Goal: Information Seeking & Learning: Learn about a topic

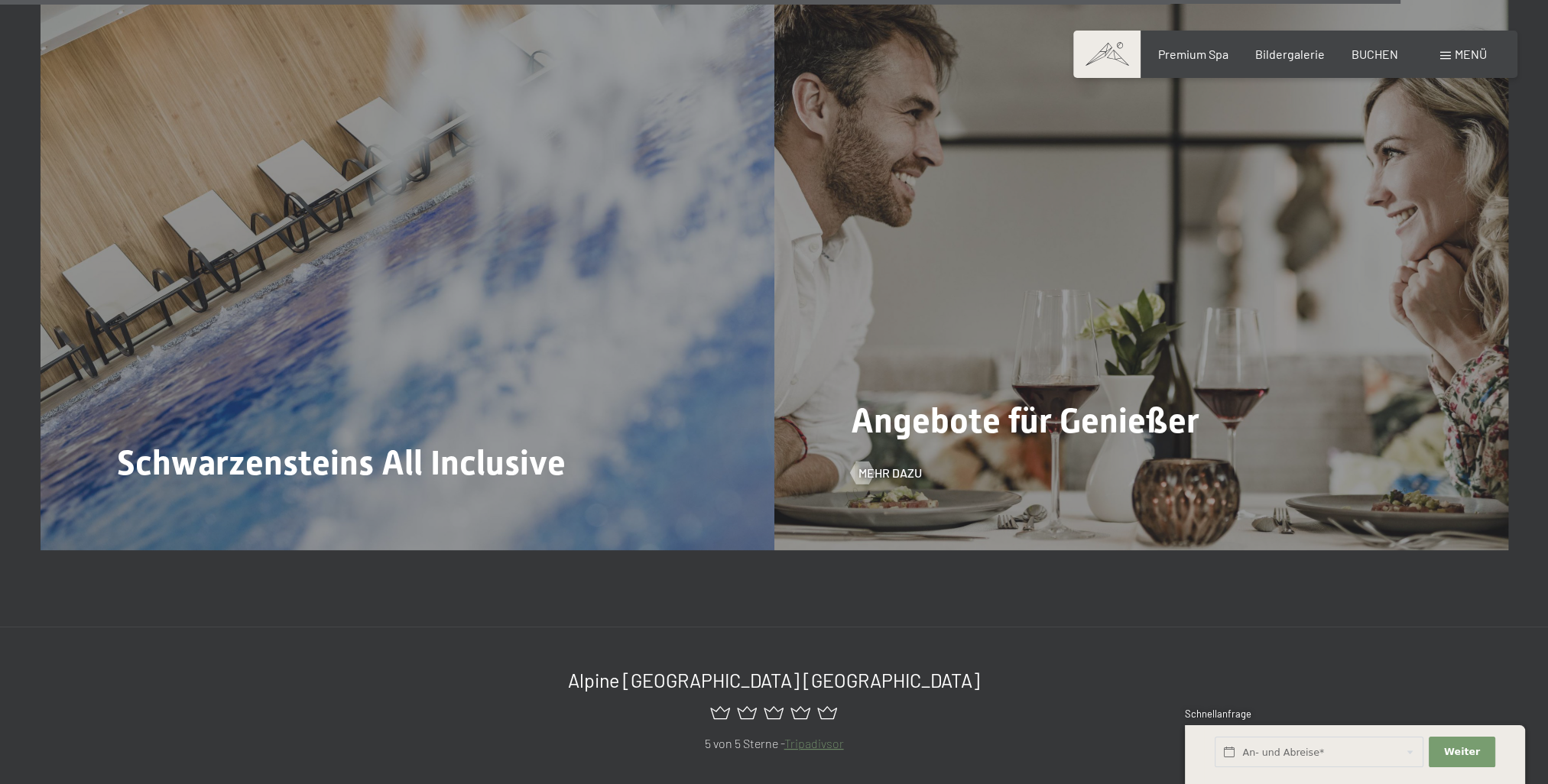
scroll to position [8290, 0]
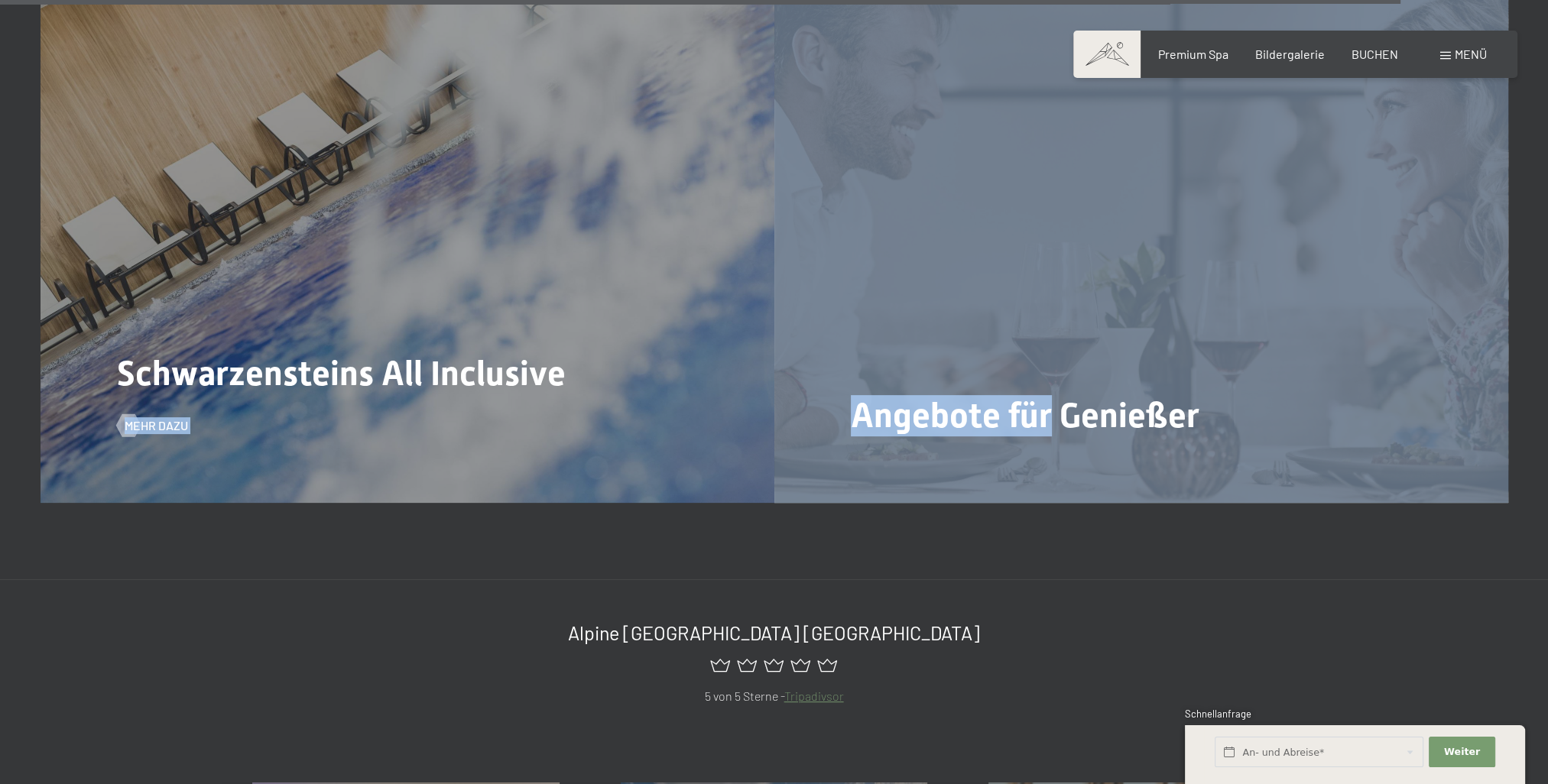
drag, startPoint x: 1044, startPoint y: 334, endPoint x: 638, endPoint y: 319, distance: 406.3
click at [638, 319] on div "Schwarzensteins All Inclusive Mehr dazu Angebote für Genießer Mehr dazu" at bounding box center [774, 227] width 1467 height 550
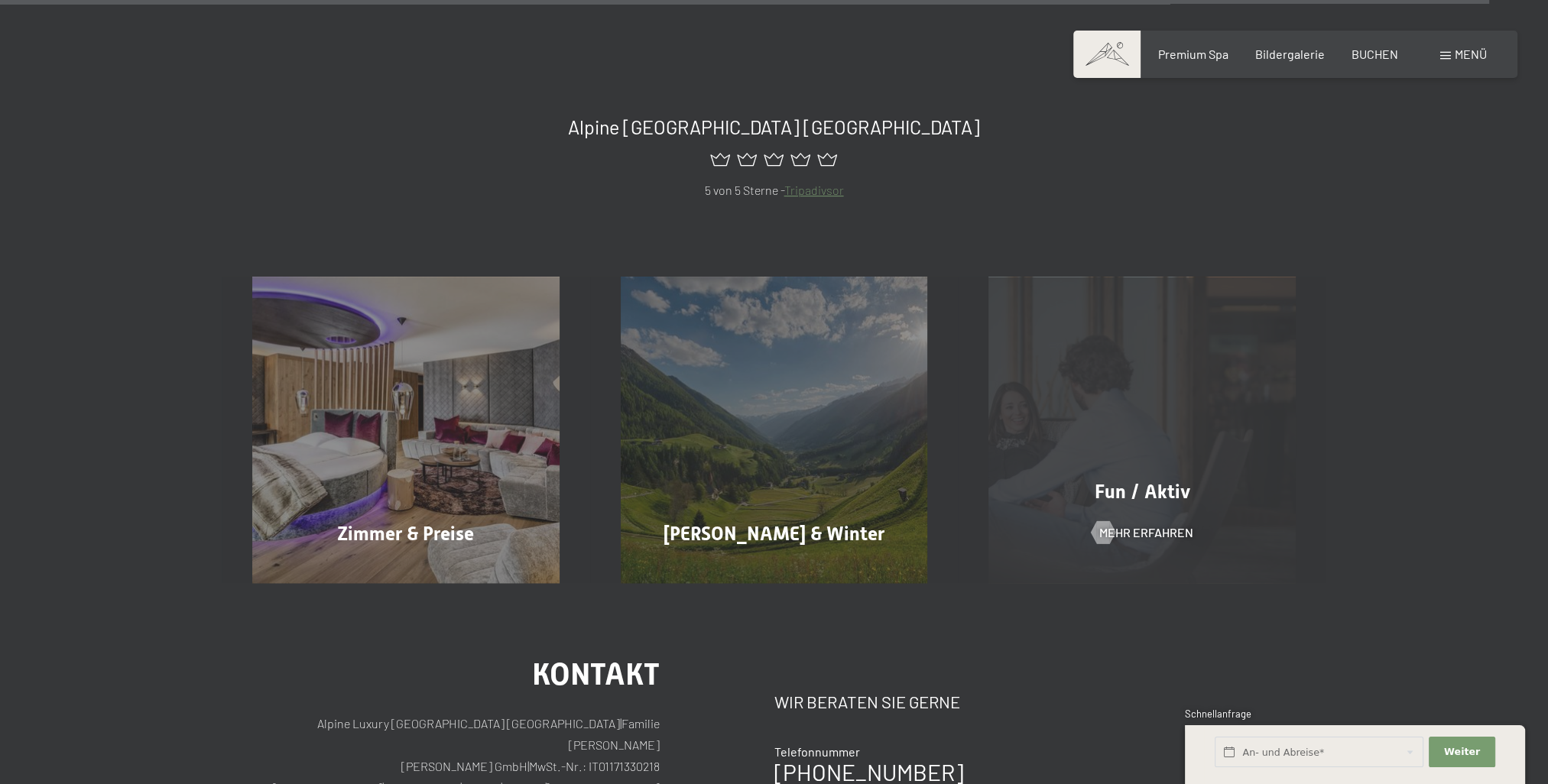
scroll to position [8735, 0]
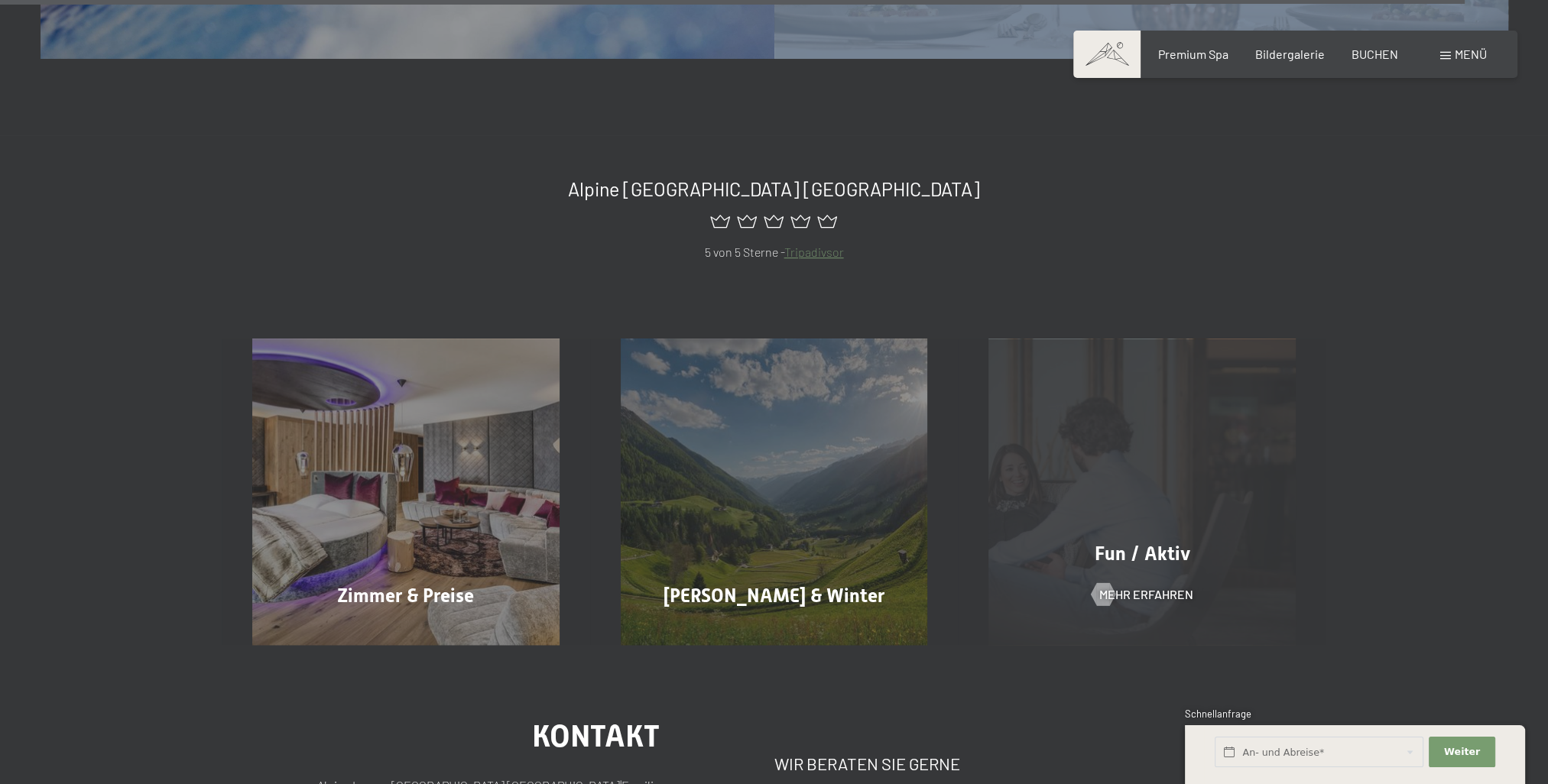
click at [1159, 413] on div "Fun / Aktiv Mehr erfahren" at bounding box center [1142, 492] width 369 height 308
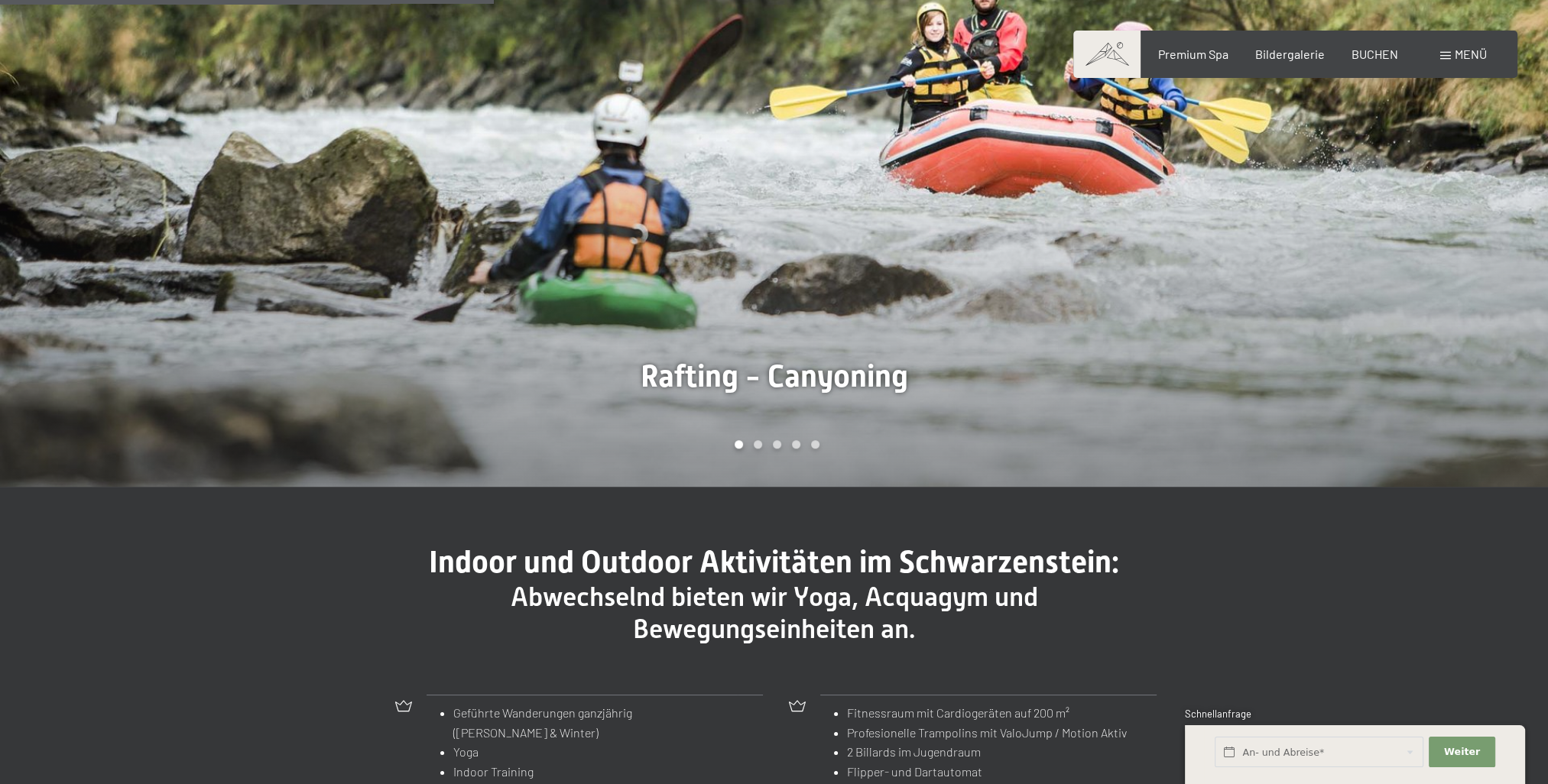
scroll to position [1356, 0]
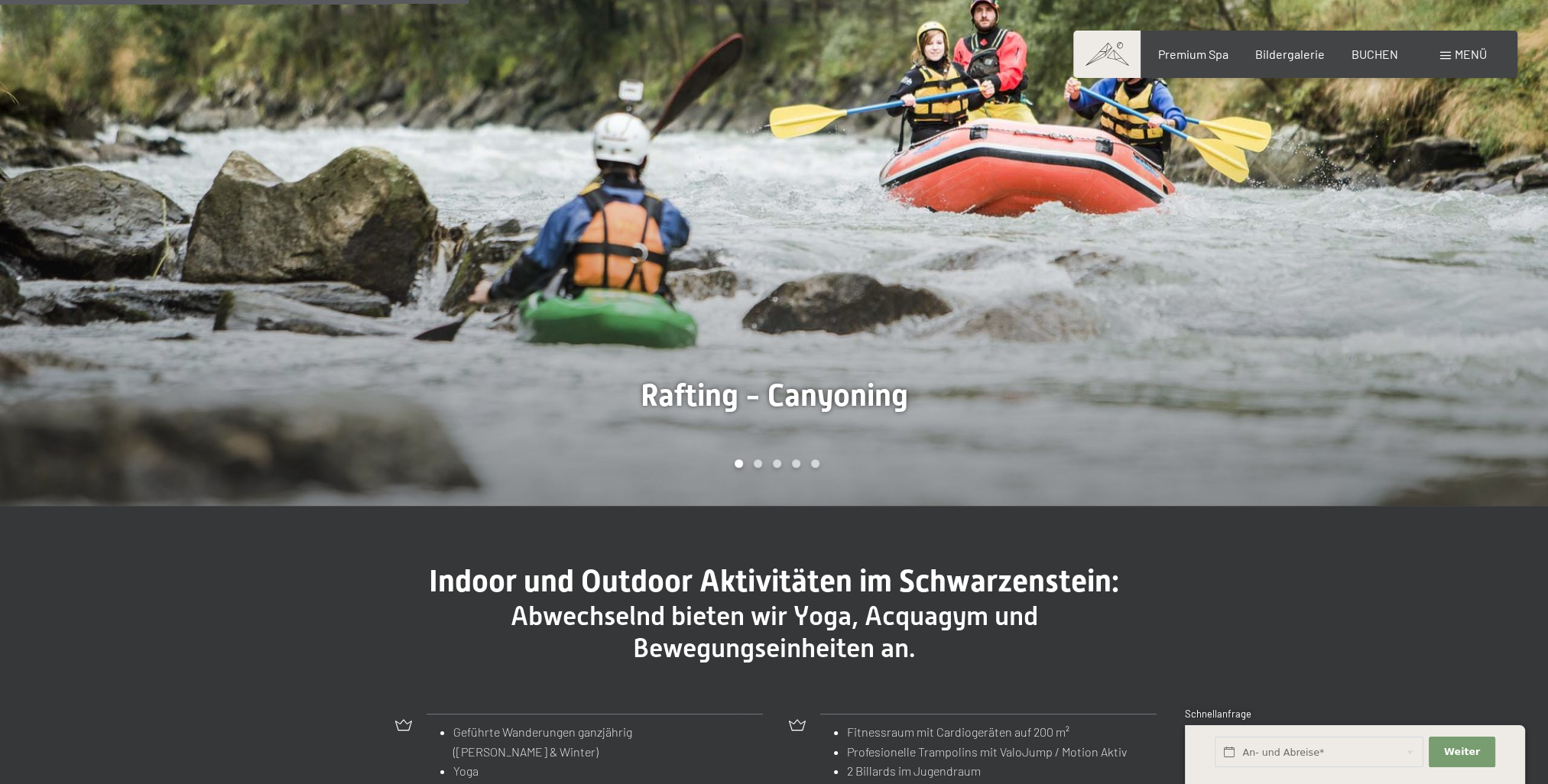
click at [1376, 273] on div at bounding box center [1161, 174] width 774 height 662
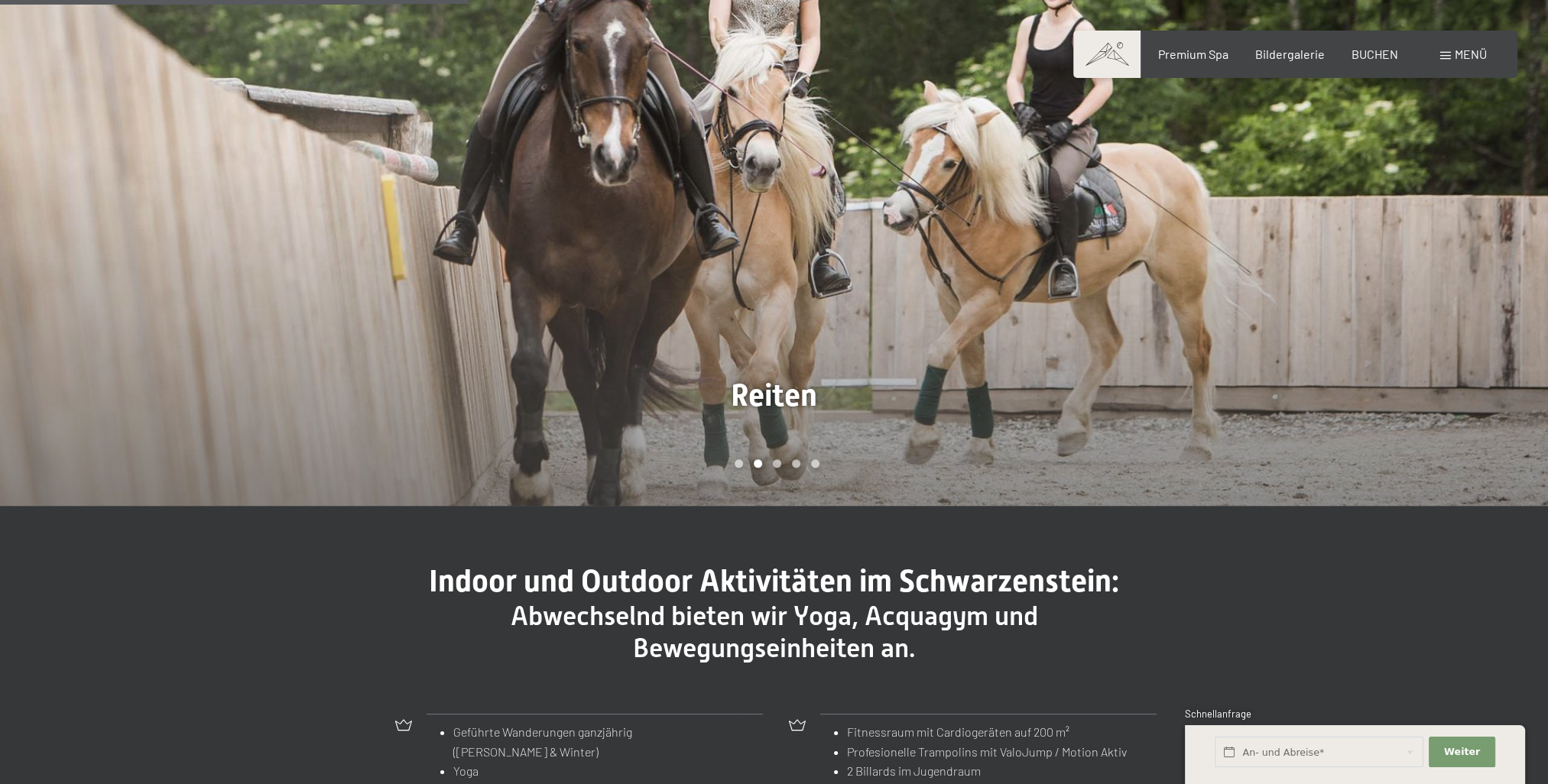
click at [1387, 272] on div at bounding box center [1161, 174] width 774 height 662
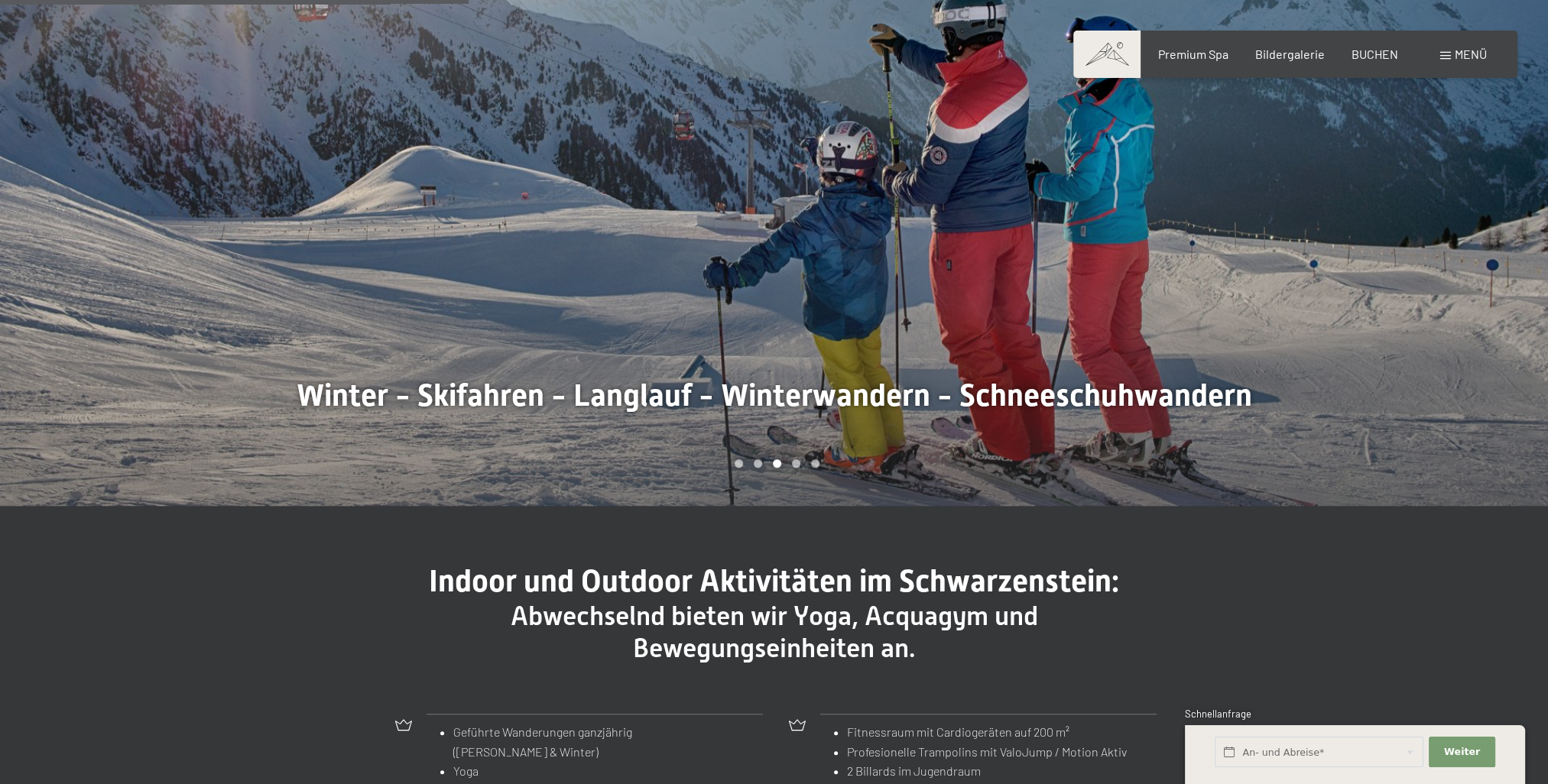
click at [1380, 271] on div at bounding box center [1161, 174] width 774 height 662
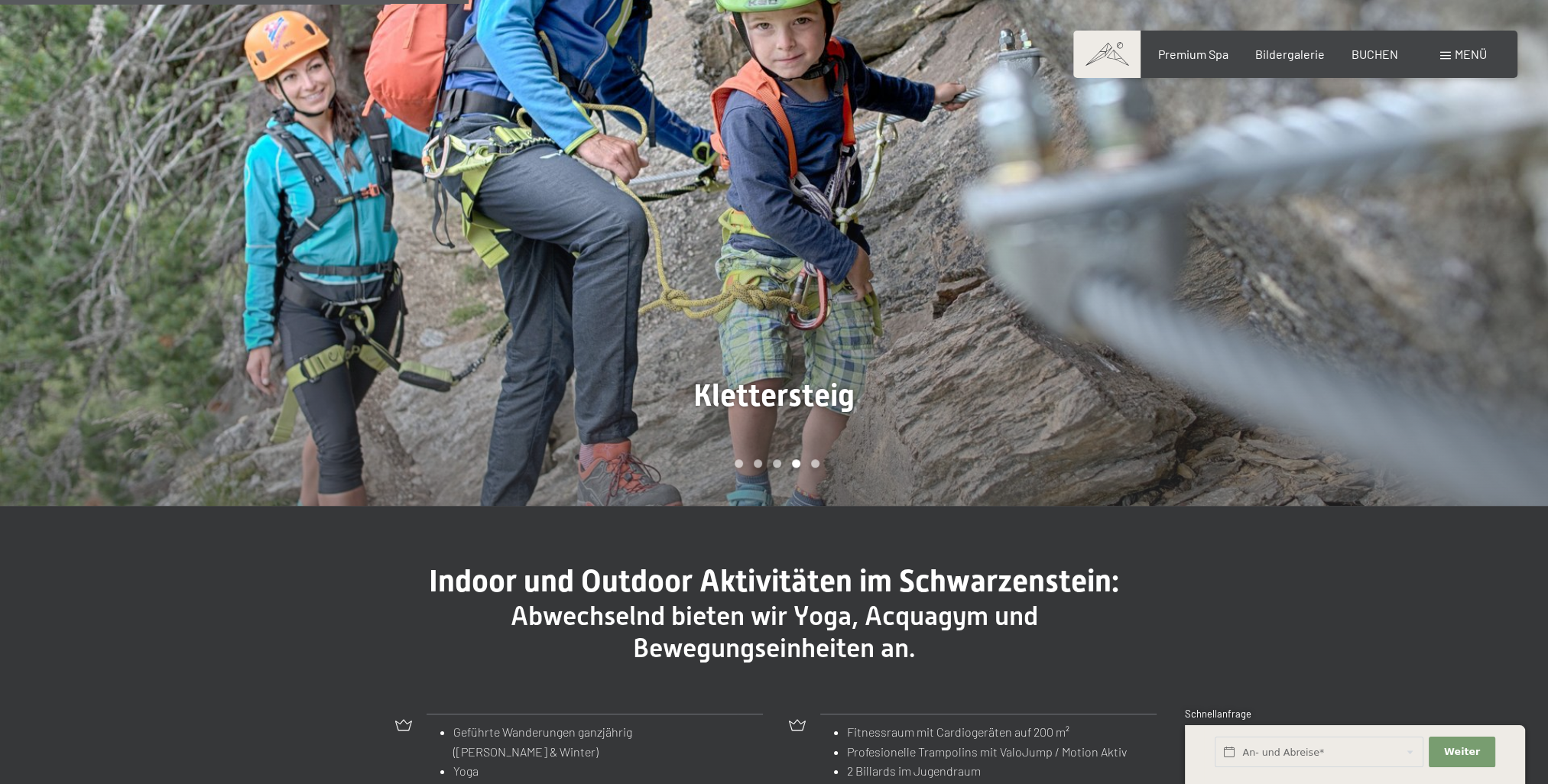
click at [1371, 270] on div at bounding box center [1161, 174] width 774 height 662
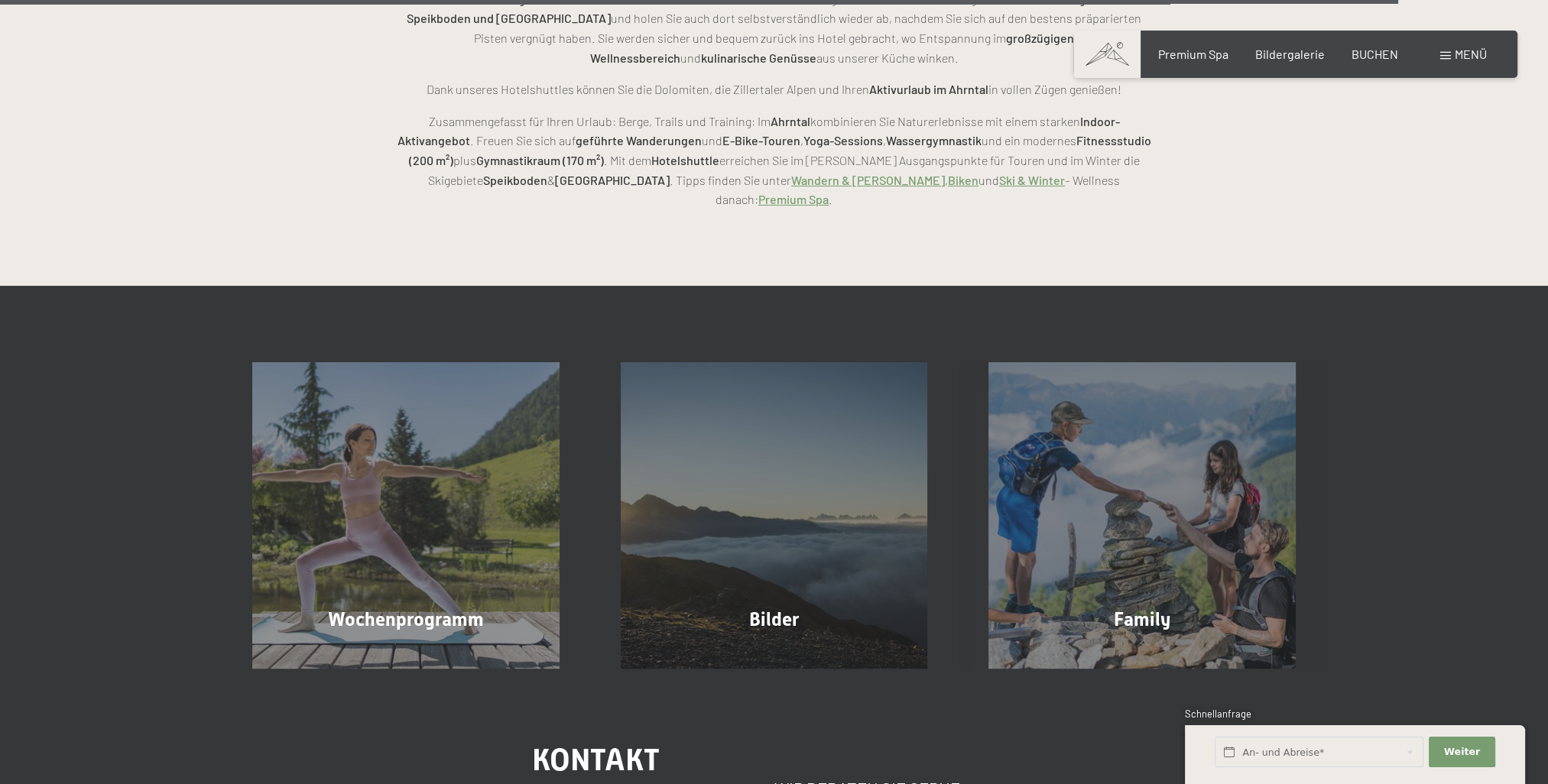
scroll to position [4049, 0]
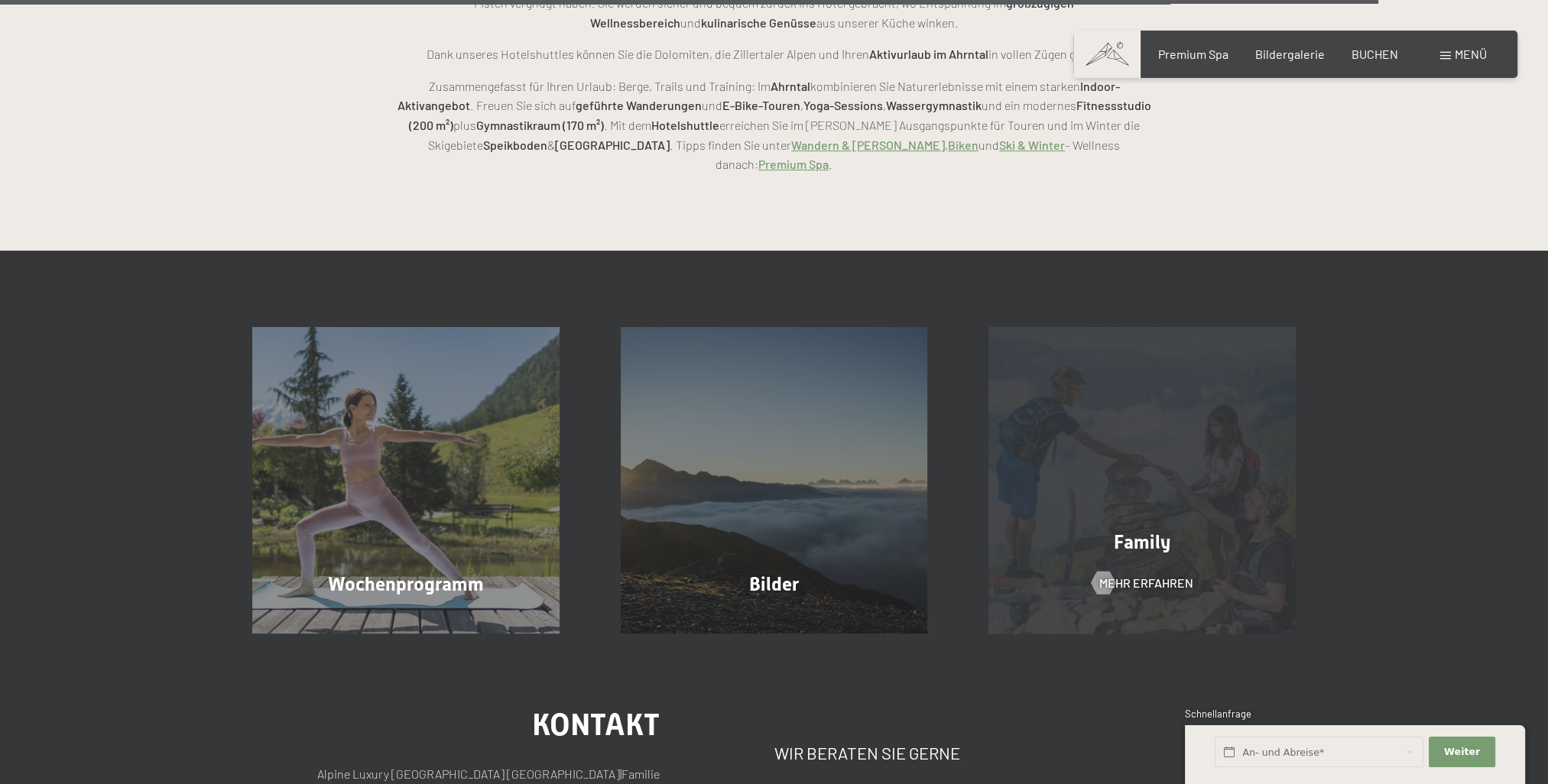
click at [1217, 387] on div "Family Mehr erfahren" at bounding box center [1142, 481] width 369 height 308
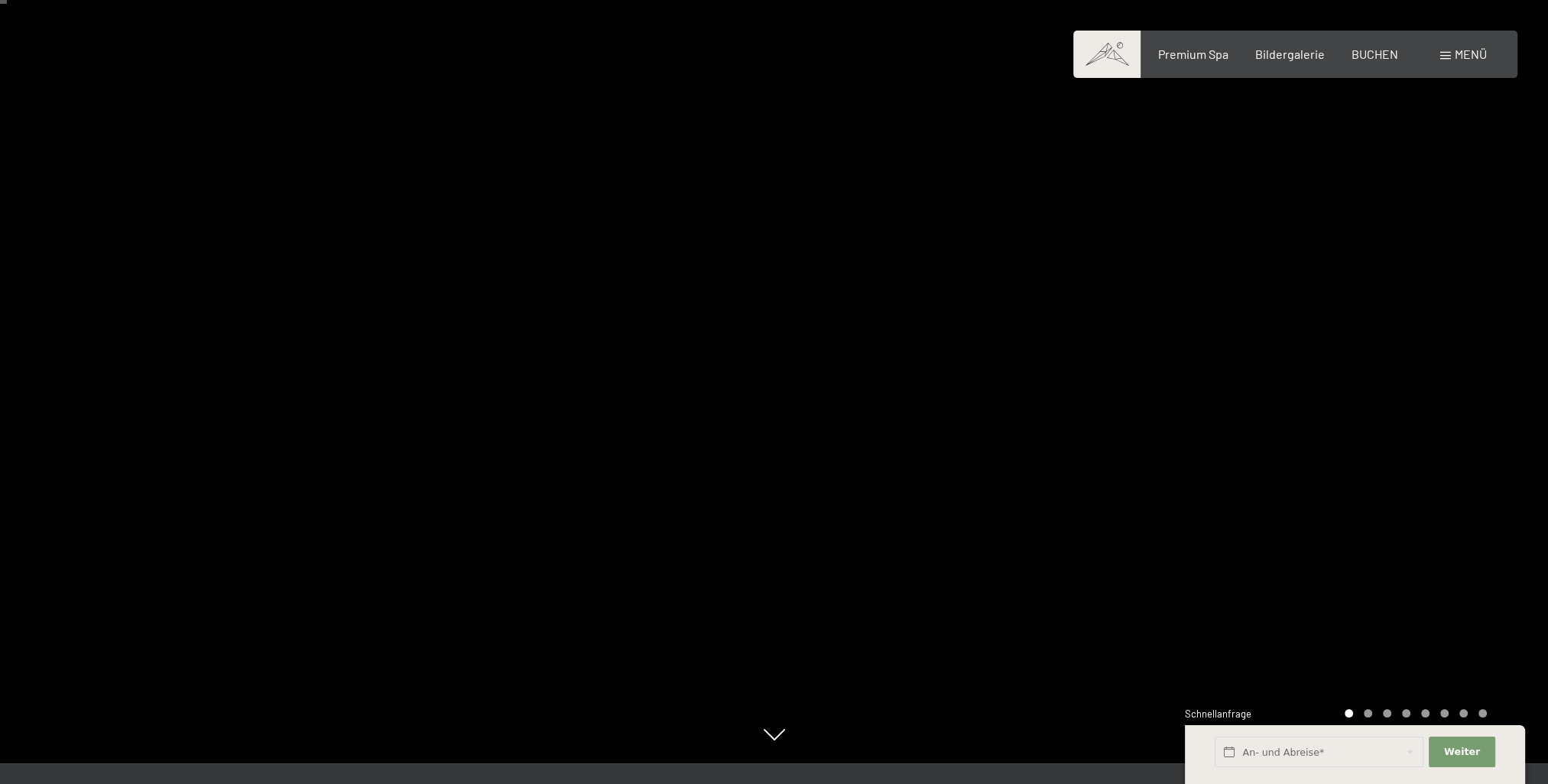
scroll to position [19, 0]
click at [1356, 365] on div at bounding box center [1161, 373] width 774 height 784
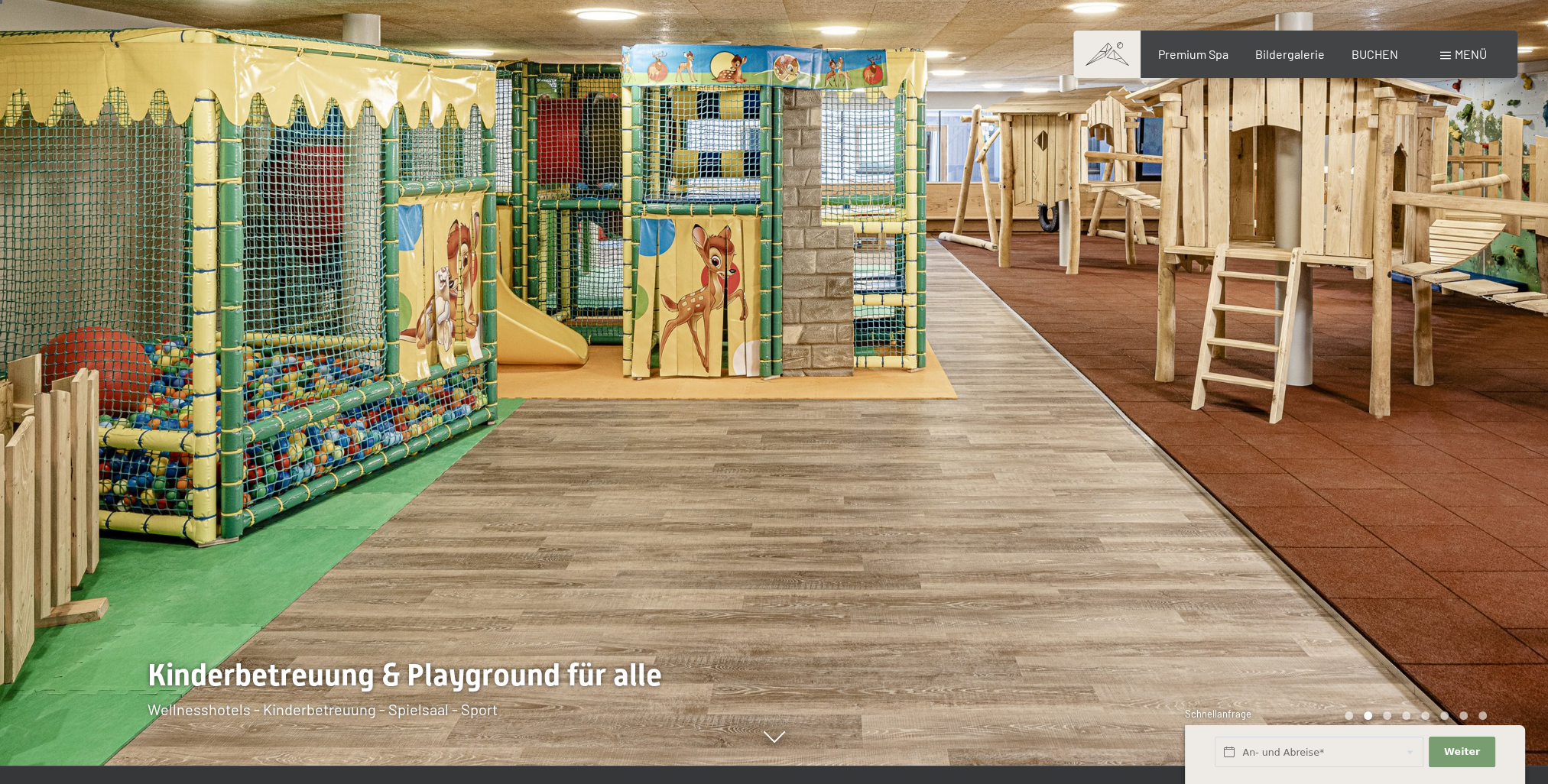
click at [1356, 365] on div at bounding box center [1161, 373] width 774 height 784
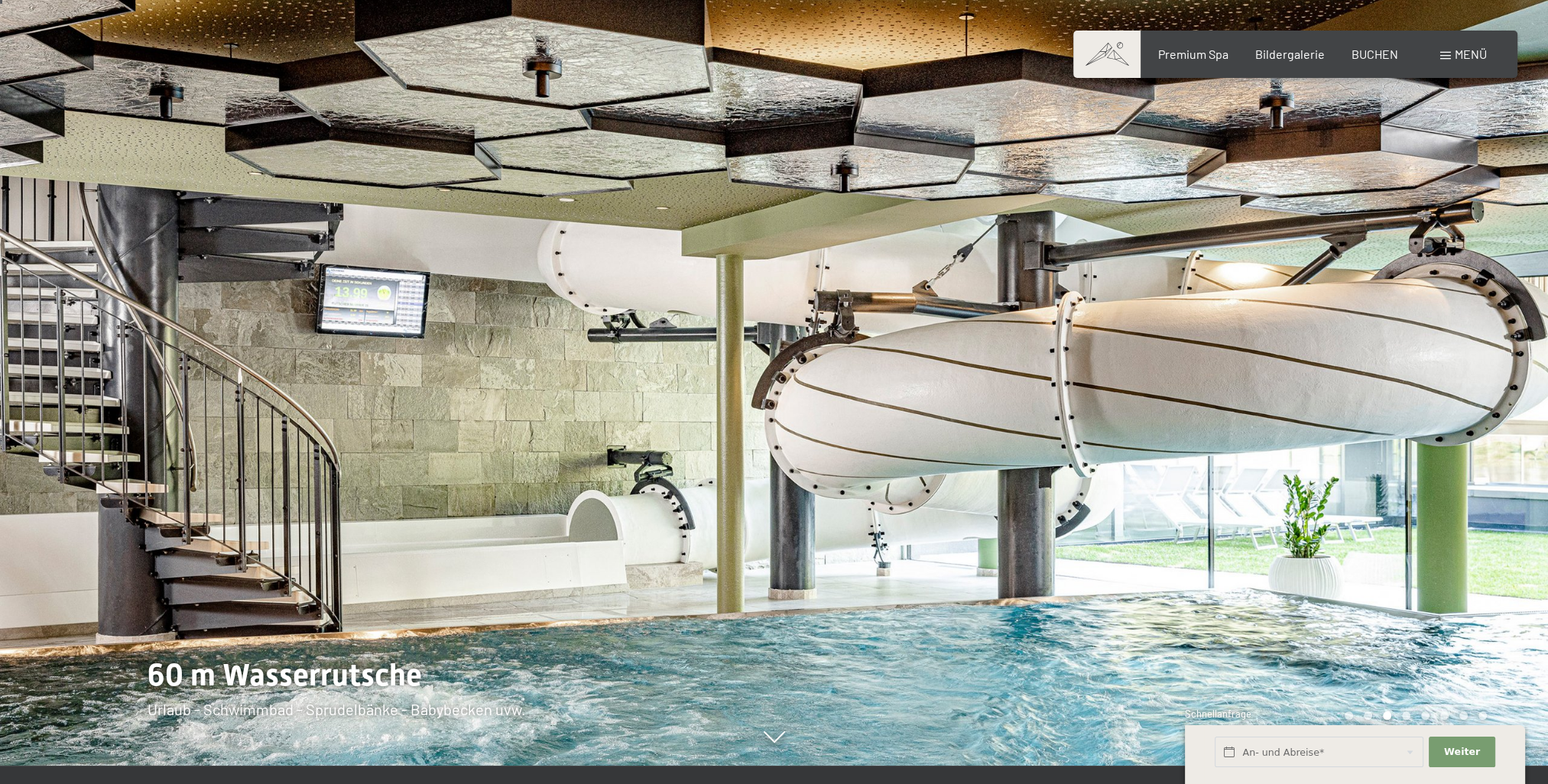
click at [1356, 365] on div at bounding box center [1161, 373] width 774 height 784
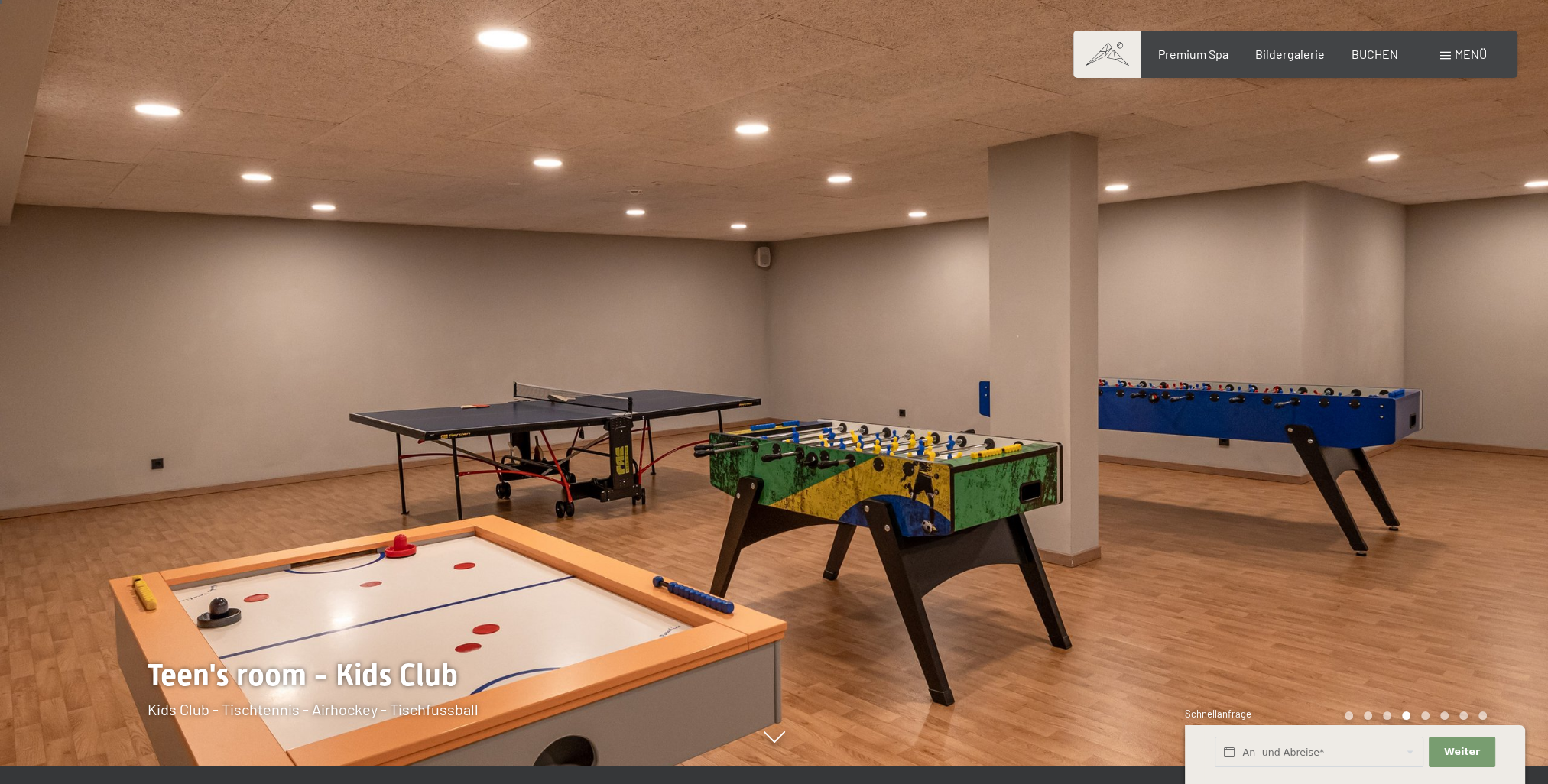
click at [1352, 365] on div at bounding box center [1161, 373] width 774 height 784
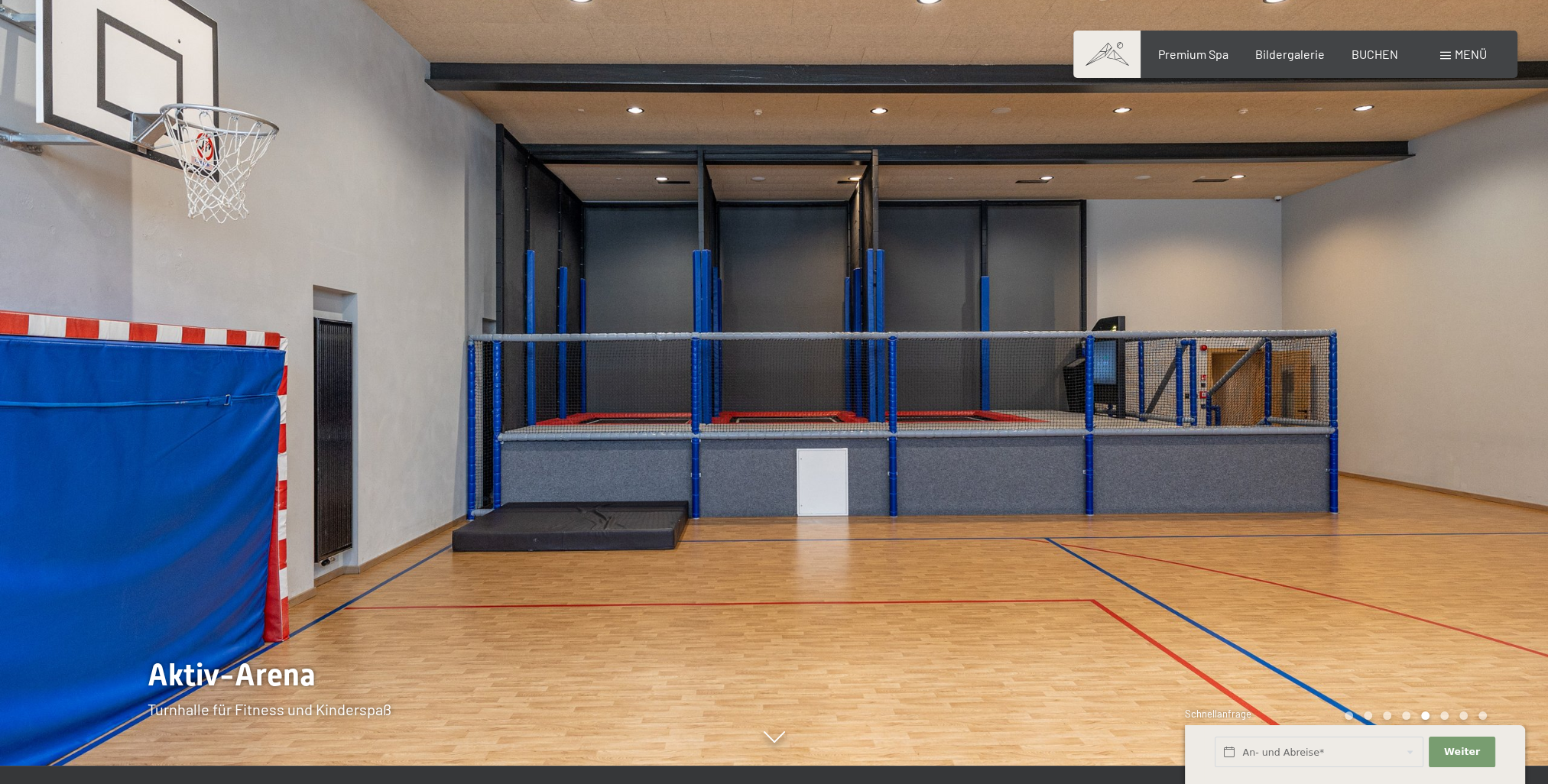
click at [1350, 362] on div at bounding box center [1161, 373] width 774 height 784
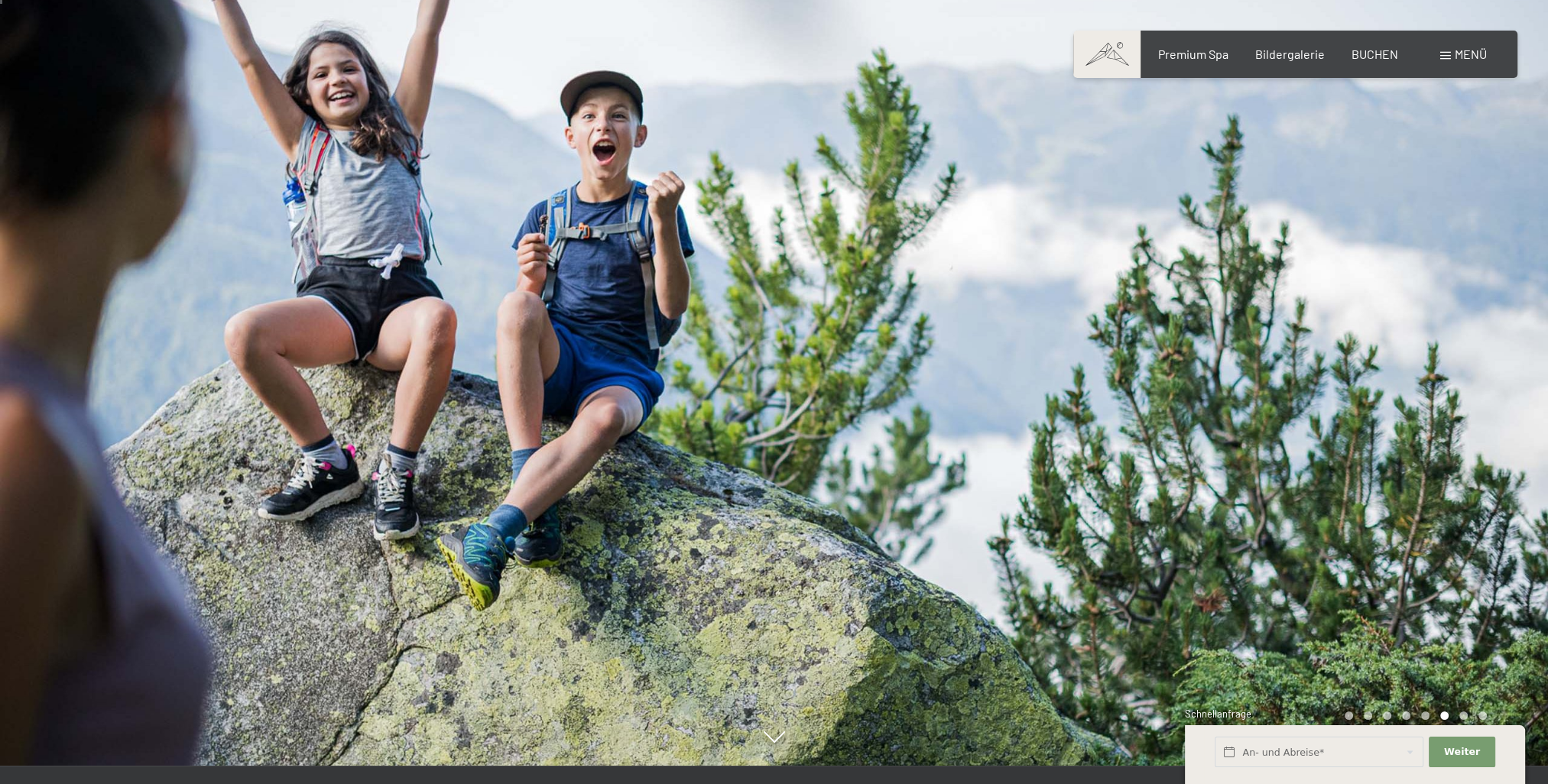
click at [1342, 361] on div at bounding box center [1161, 373] width 774 height 784
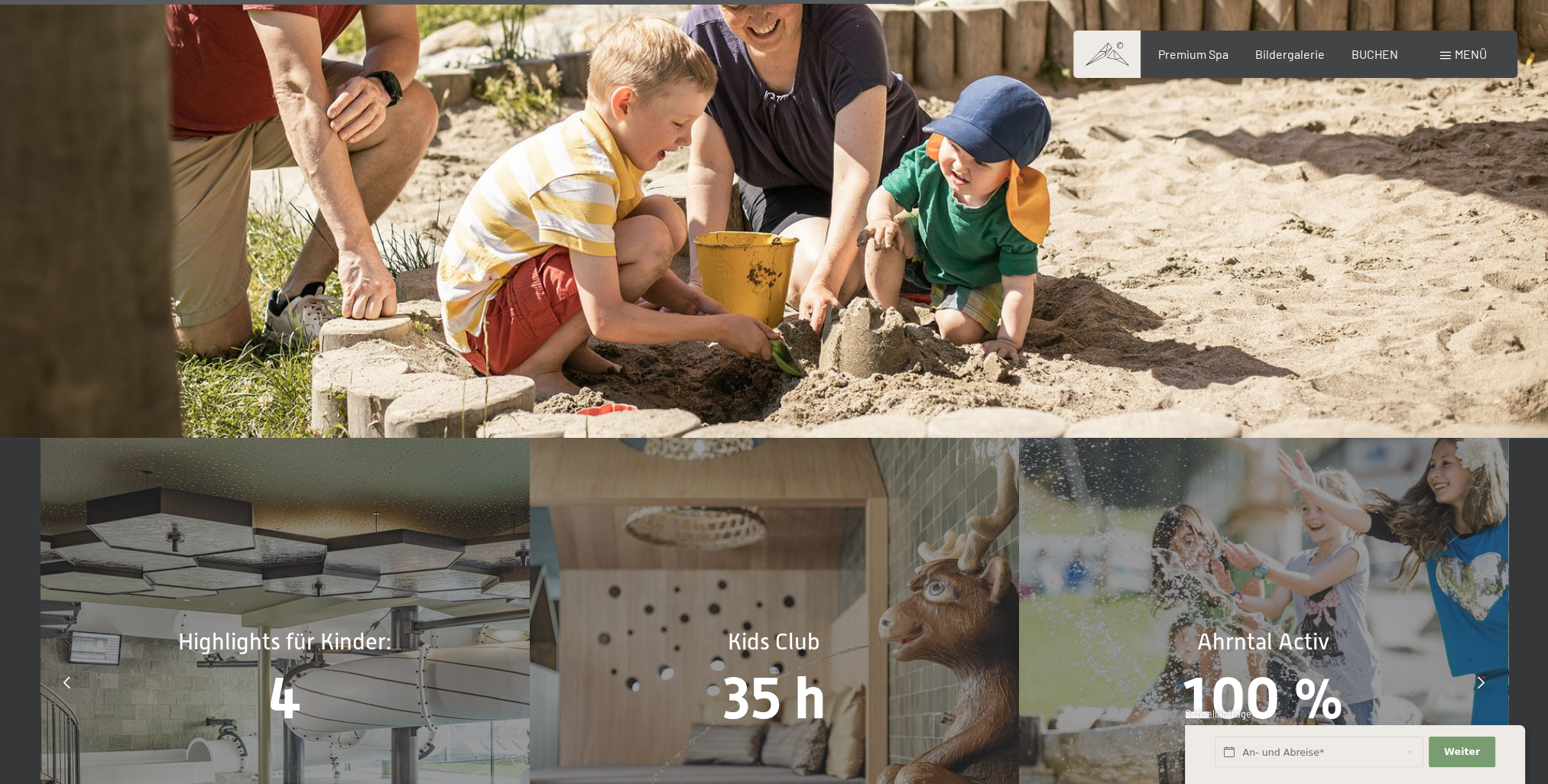
scroll to position [7965, 0]
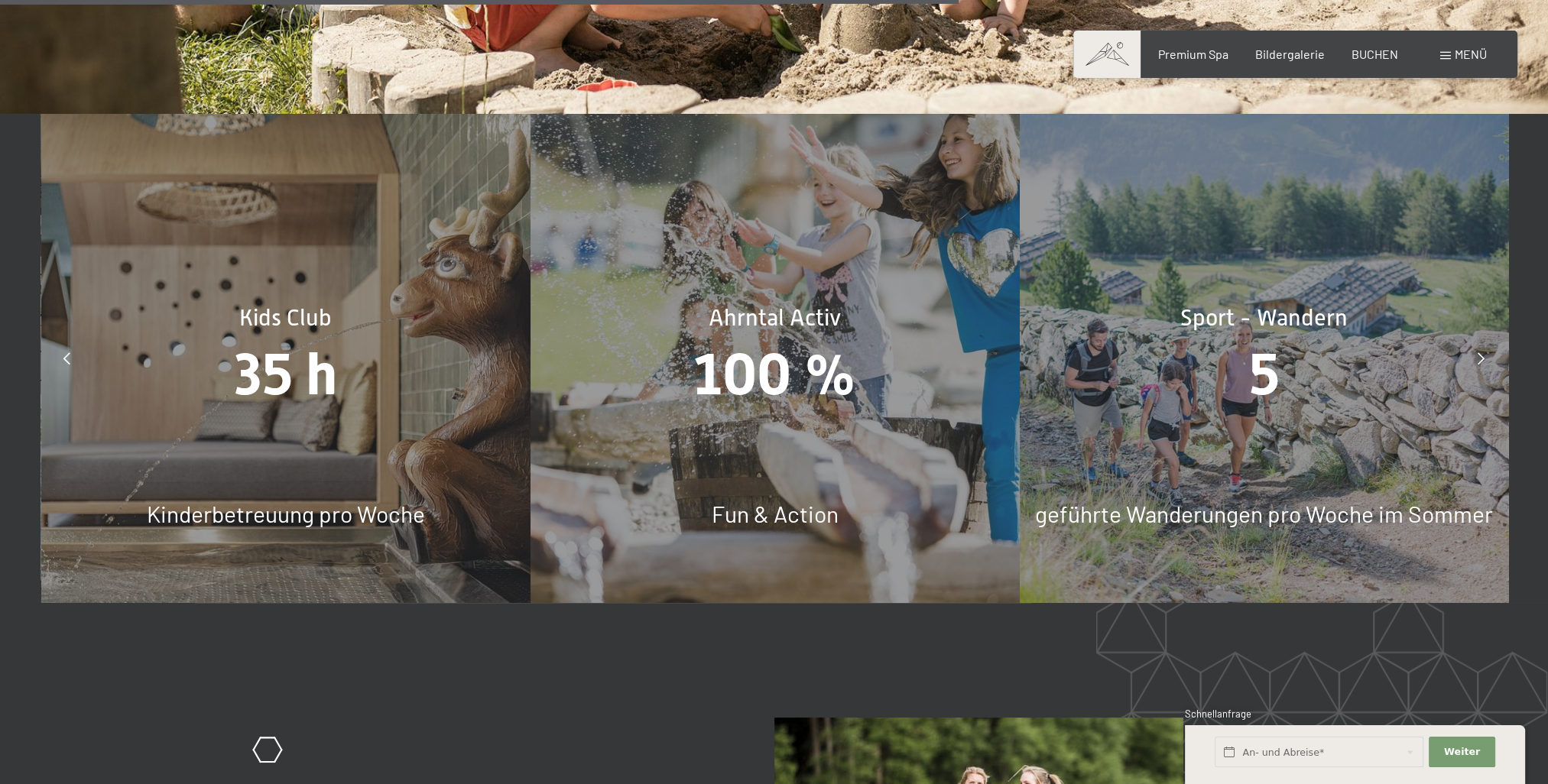
click at [278, 305] on span "Kids Club" at bounding box center [285, 318] width 93 height 26
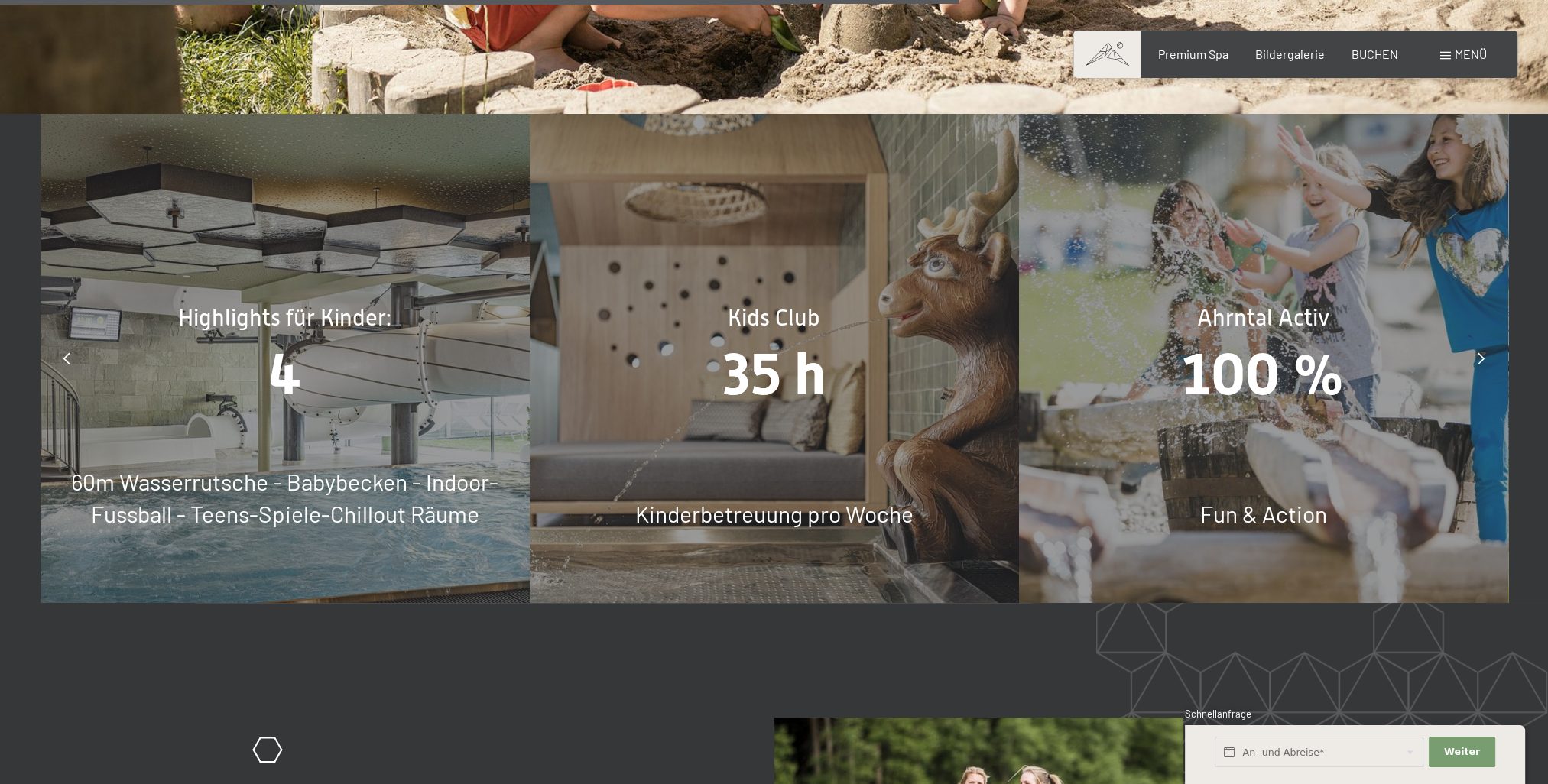
click at [792, 396] on div "Kids Club 35 h Kinderbetreuung pro Woche" at bounding box center [774, 357] width 489 height 489
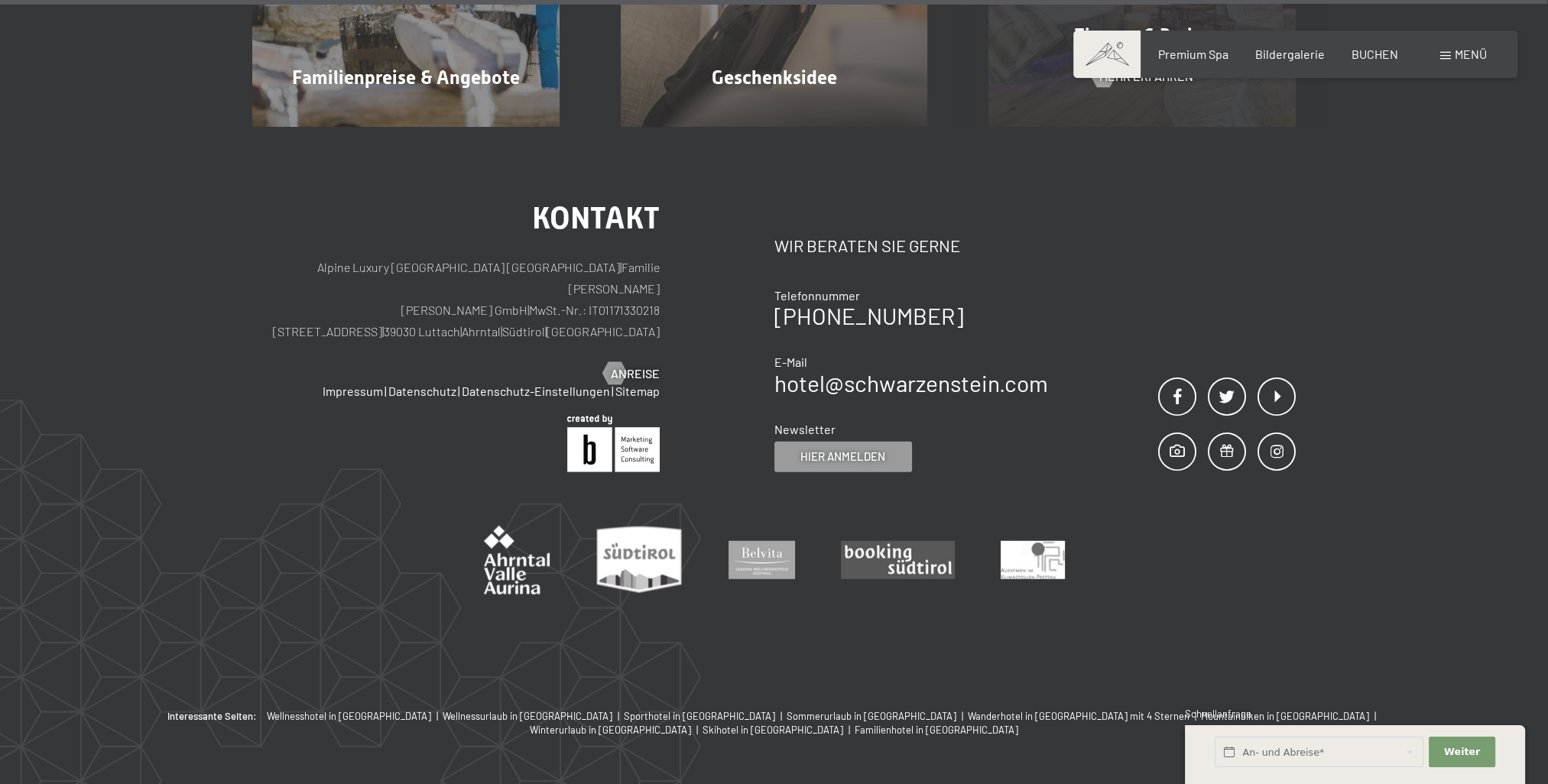
scroll to position [12910, 0]
